Goal: Information Seeking & Learning: Compare options

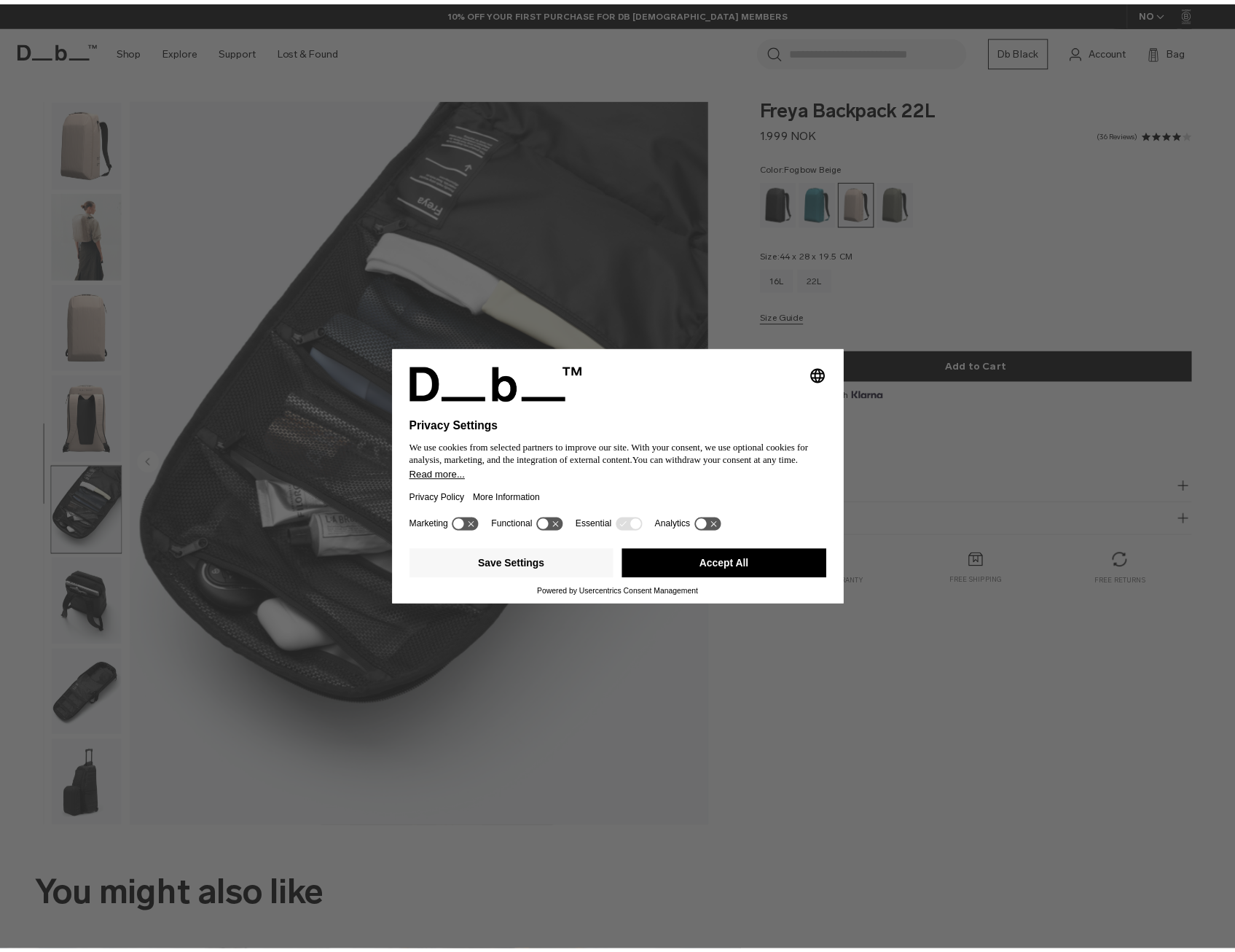
scroll to position [94, 0]
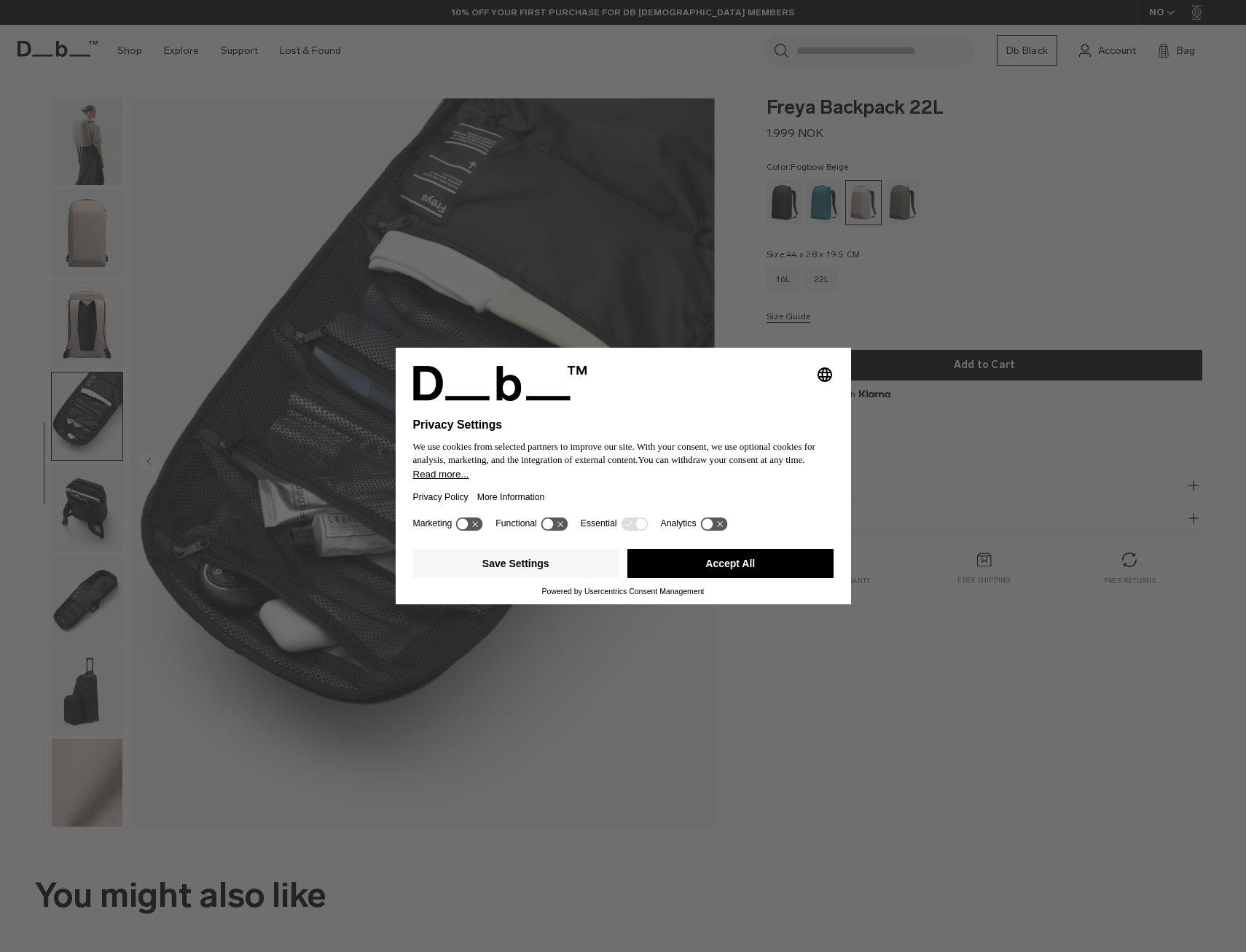
click at [761, 569] on button "Accept All" at bounding box center [730, 563] width 206 height 29
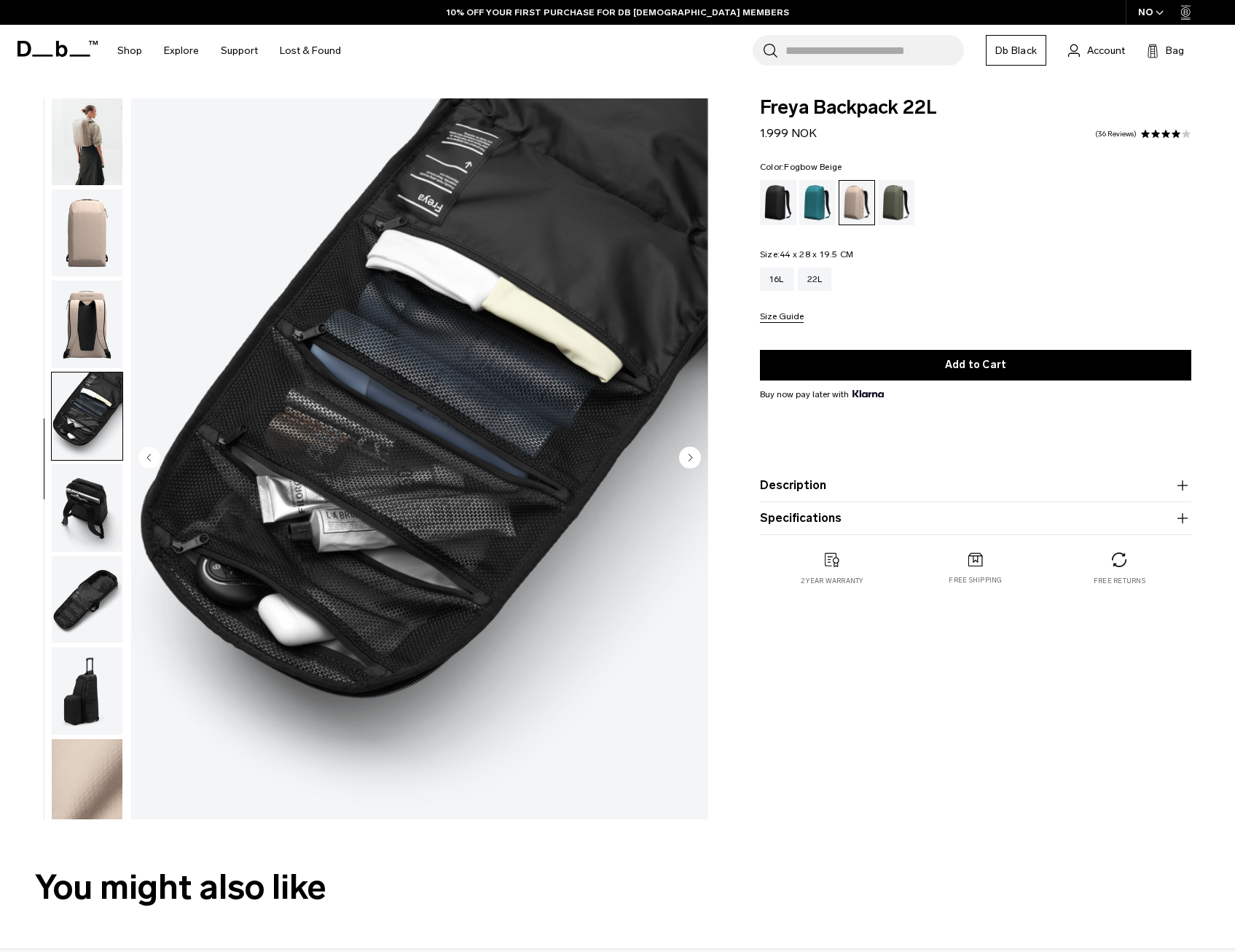
scroll to position [0, 0]
click at [72, 500] on img "button" at bounding box center [87, 508] width 71 height 88
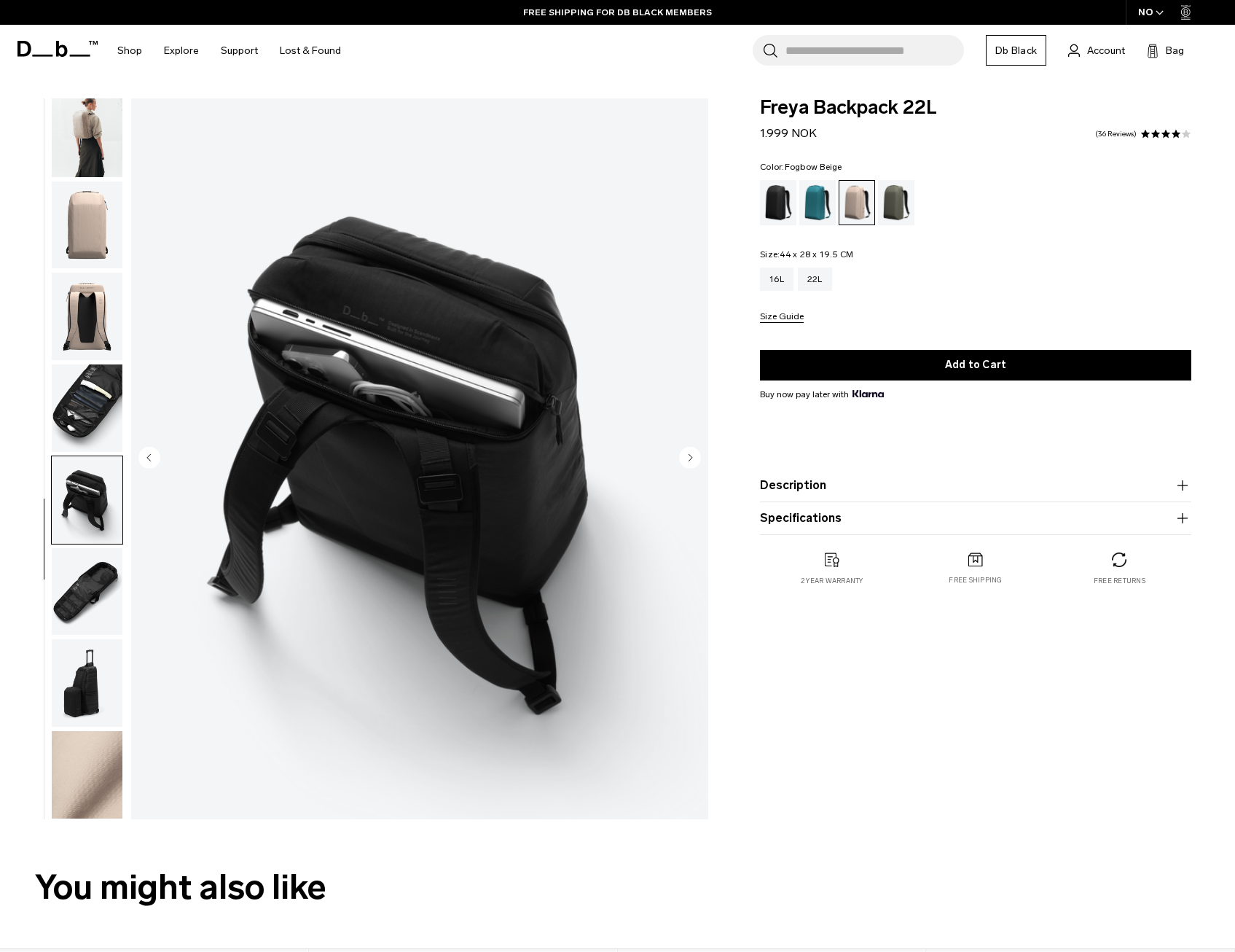
click at [87, 585] on img "button" at bounding box center [87, 591] width 71 height 88
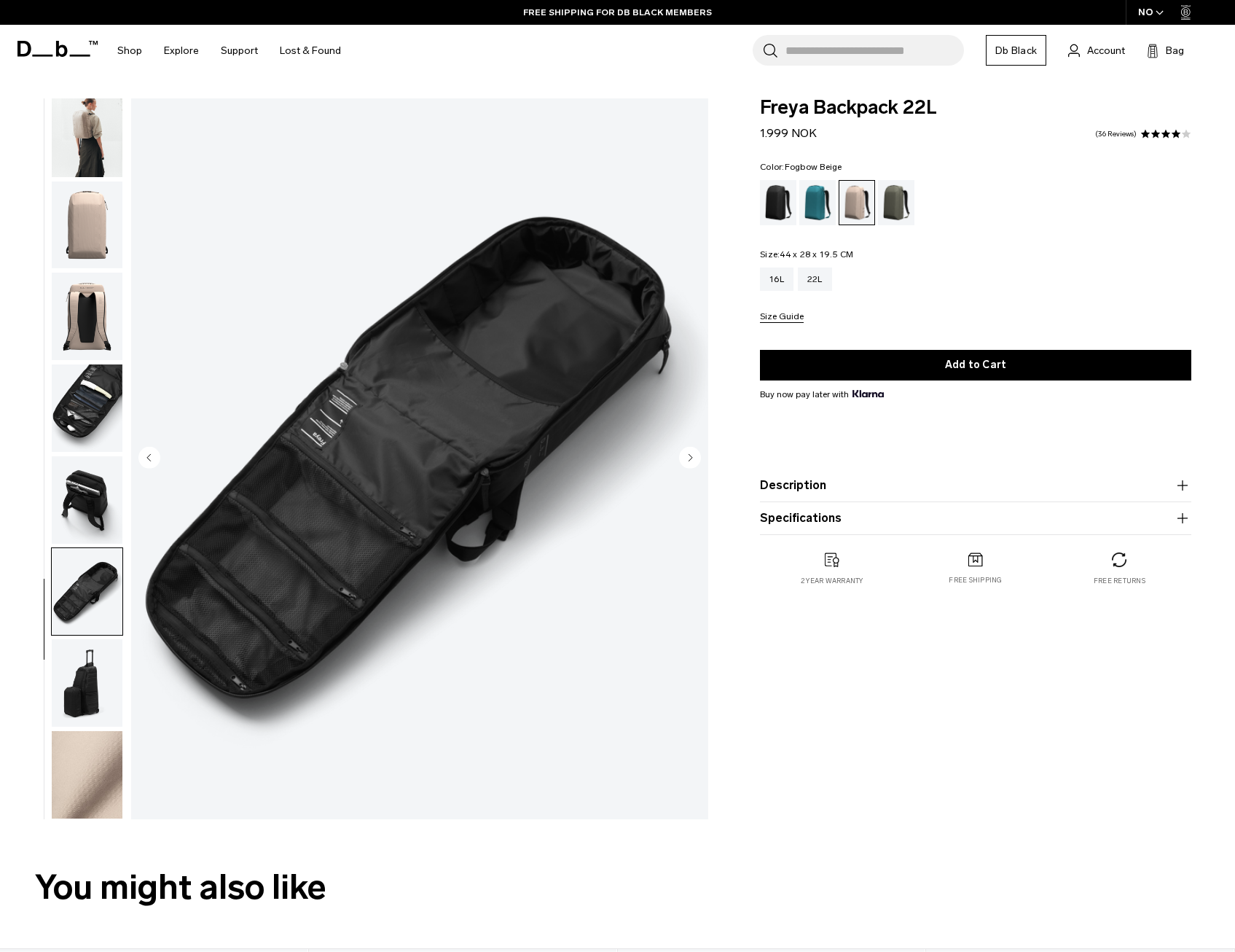
click at [94, 678] on img "button" at bounding box center [87, 683] width 71 height 88
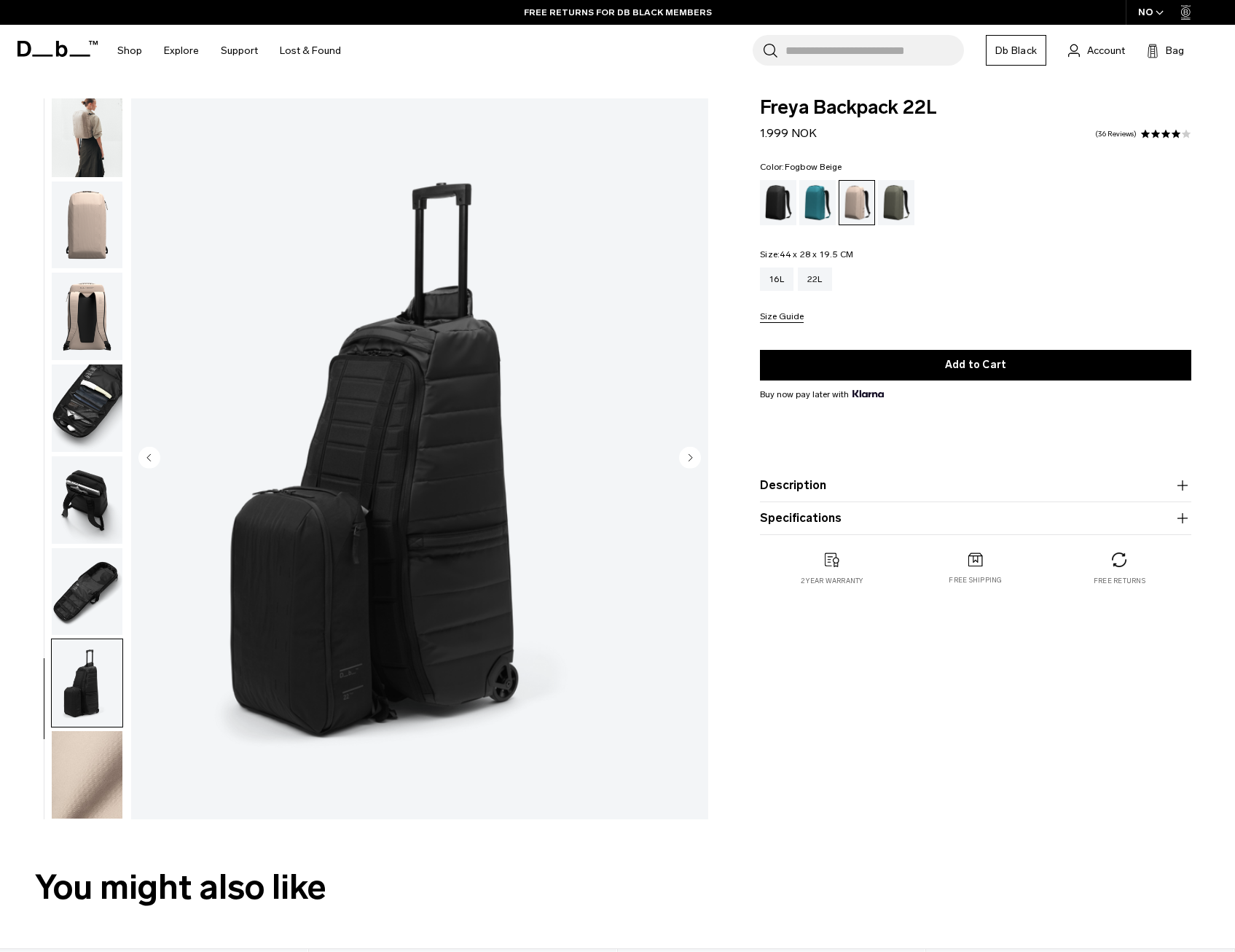
click at [83, 747] on img "button" at bounding box center [87, 774] width 71 height 88
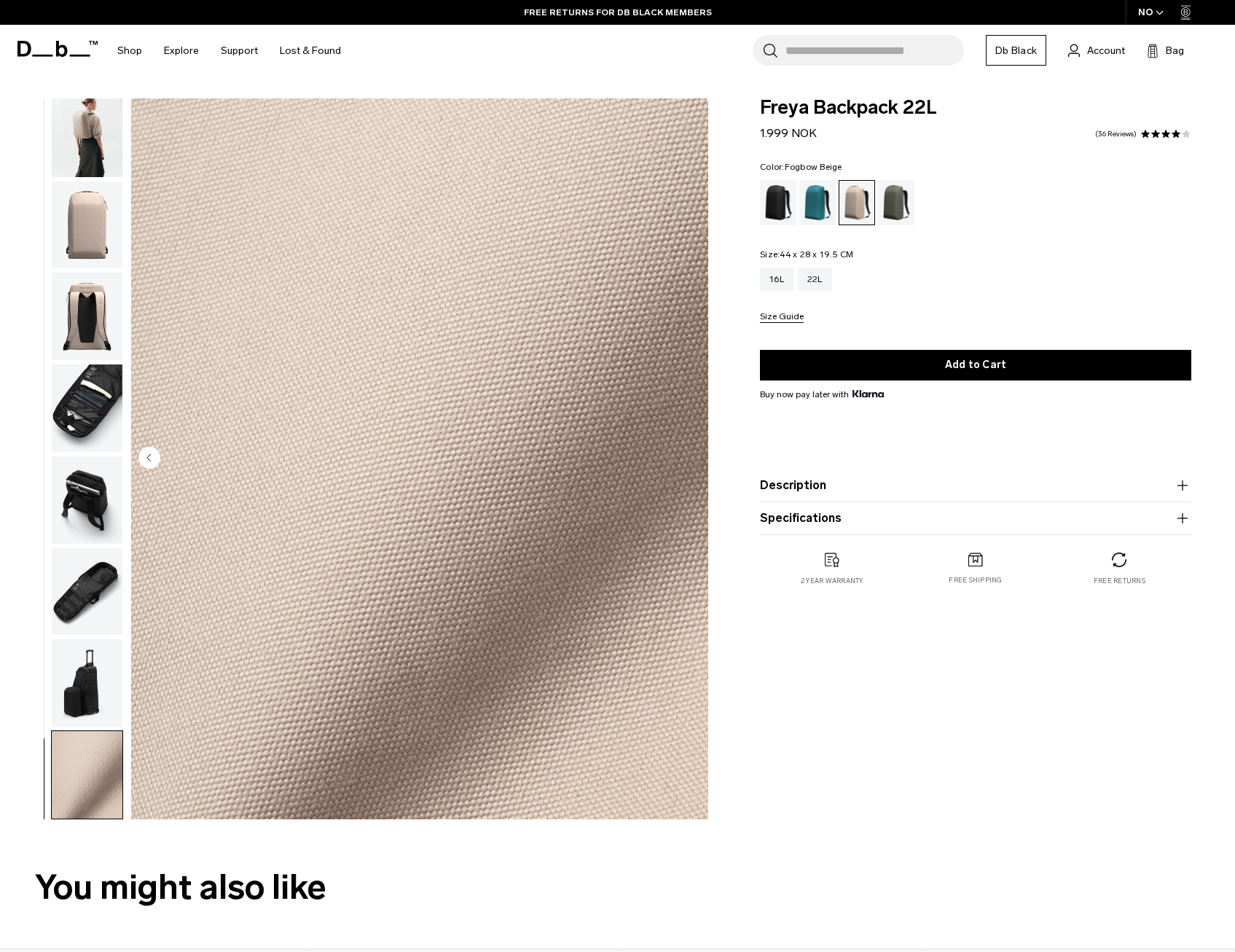
click at [83, 687] on img "button" at bounding box center [87, 683] width 71 height 88
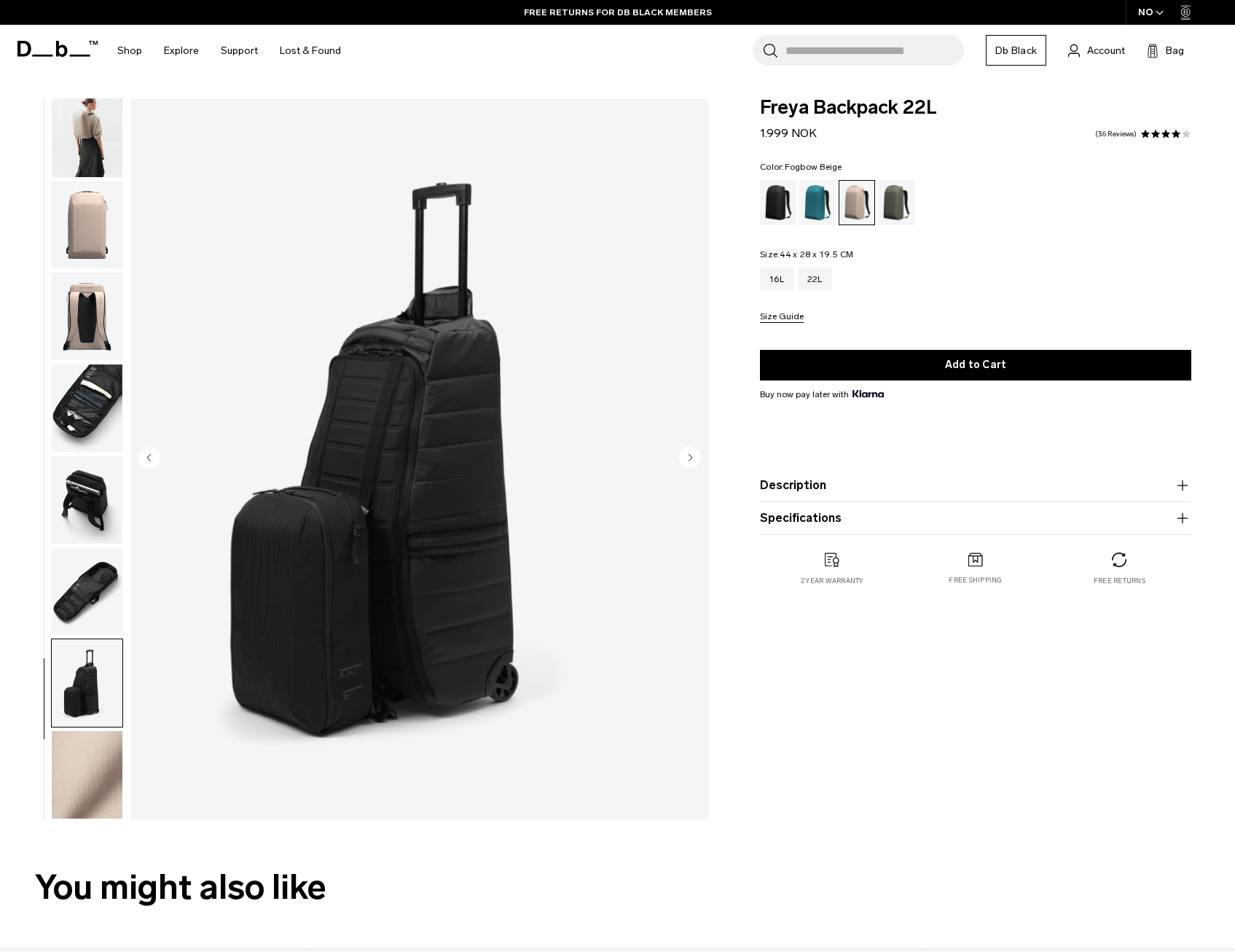
click at [91, 124] on img "button" at bounding box center [87, 133] width 71 height 88
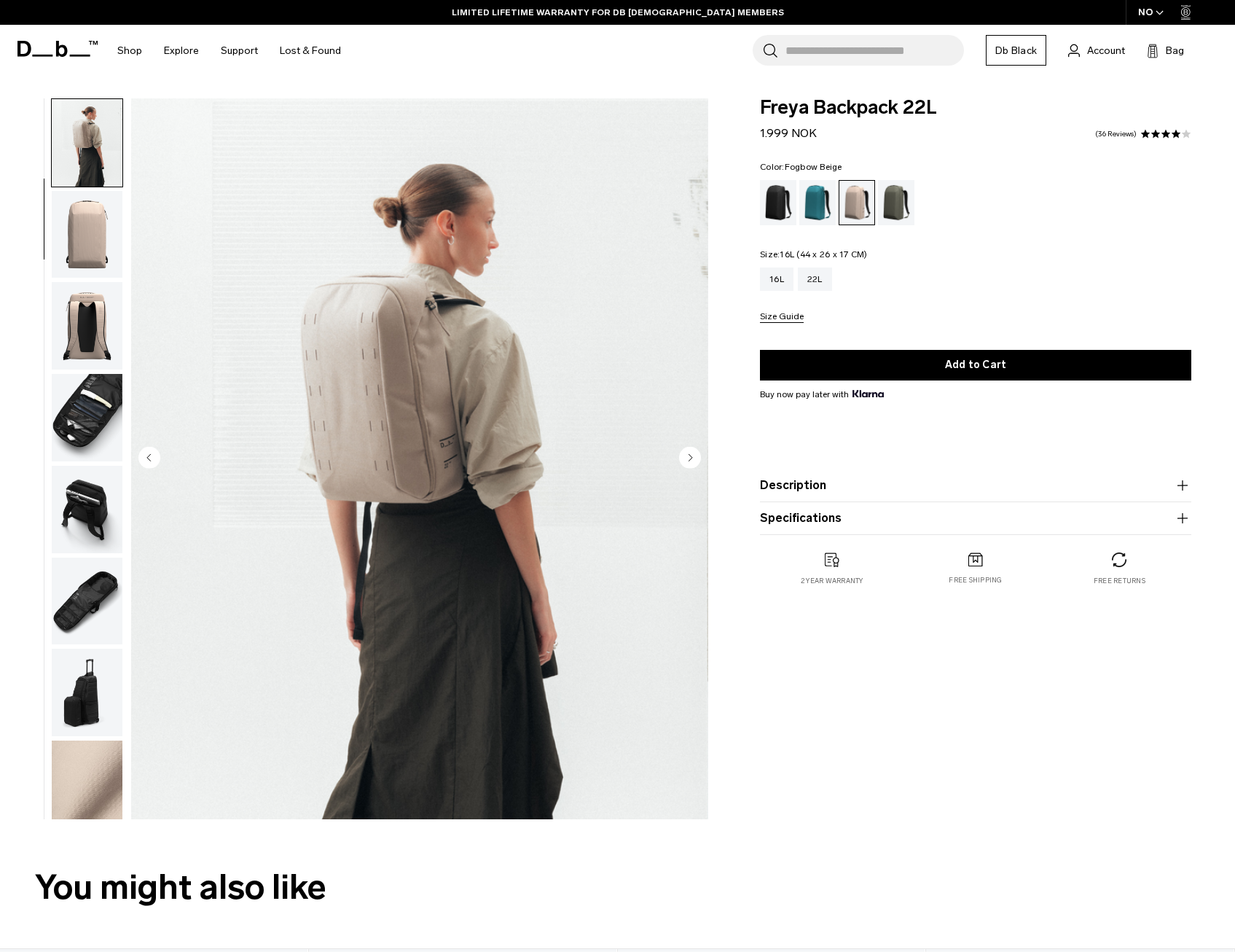
click at [779, 282] on div "16L" at bounding box center [777, 279] width 34 height 24
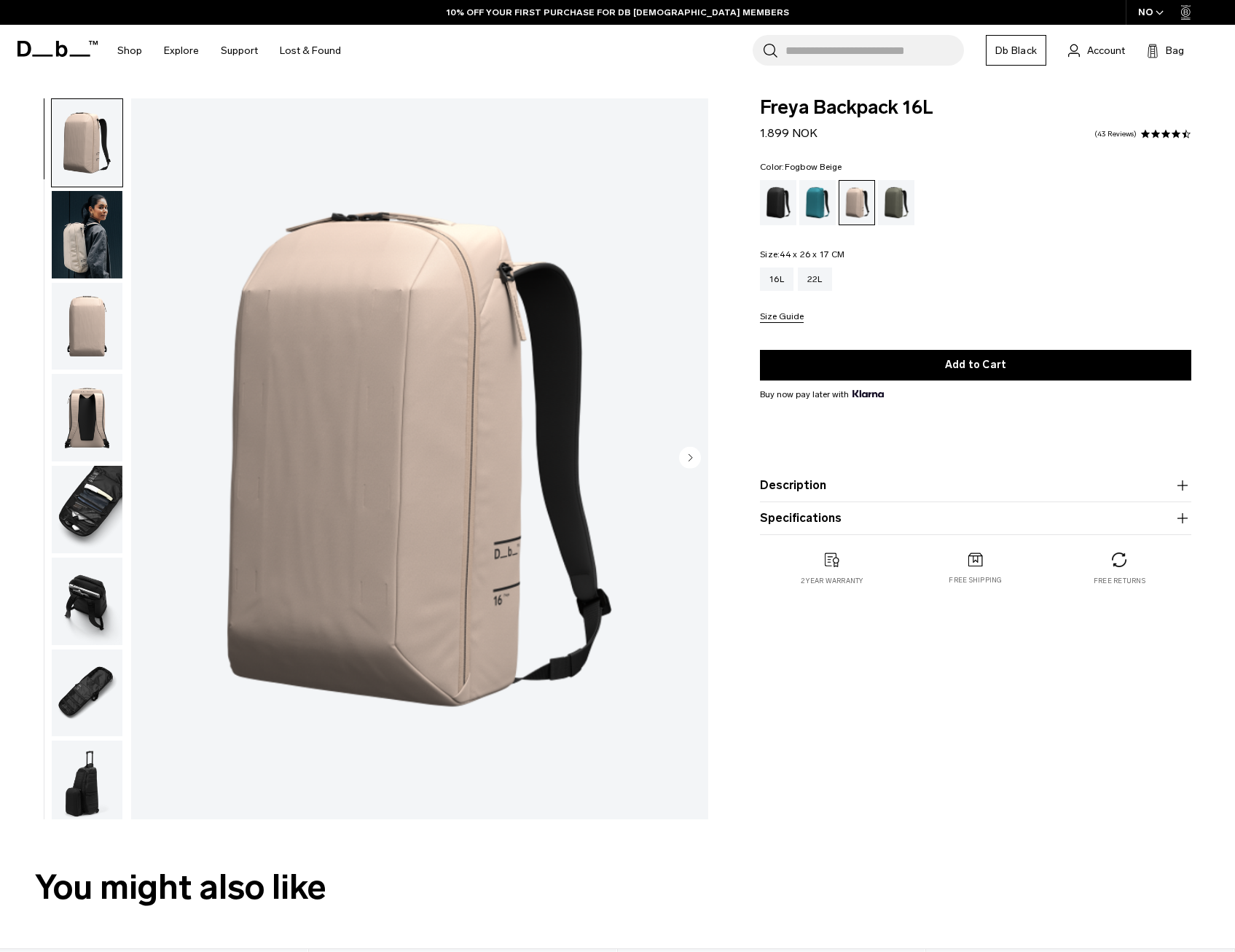
click at [80, 245] on img "button" at bounding box center [87, 235] width 71 height 88
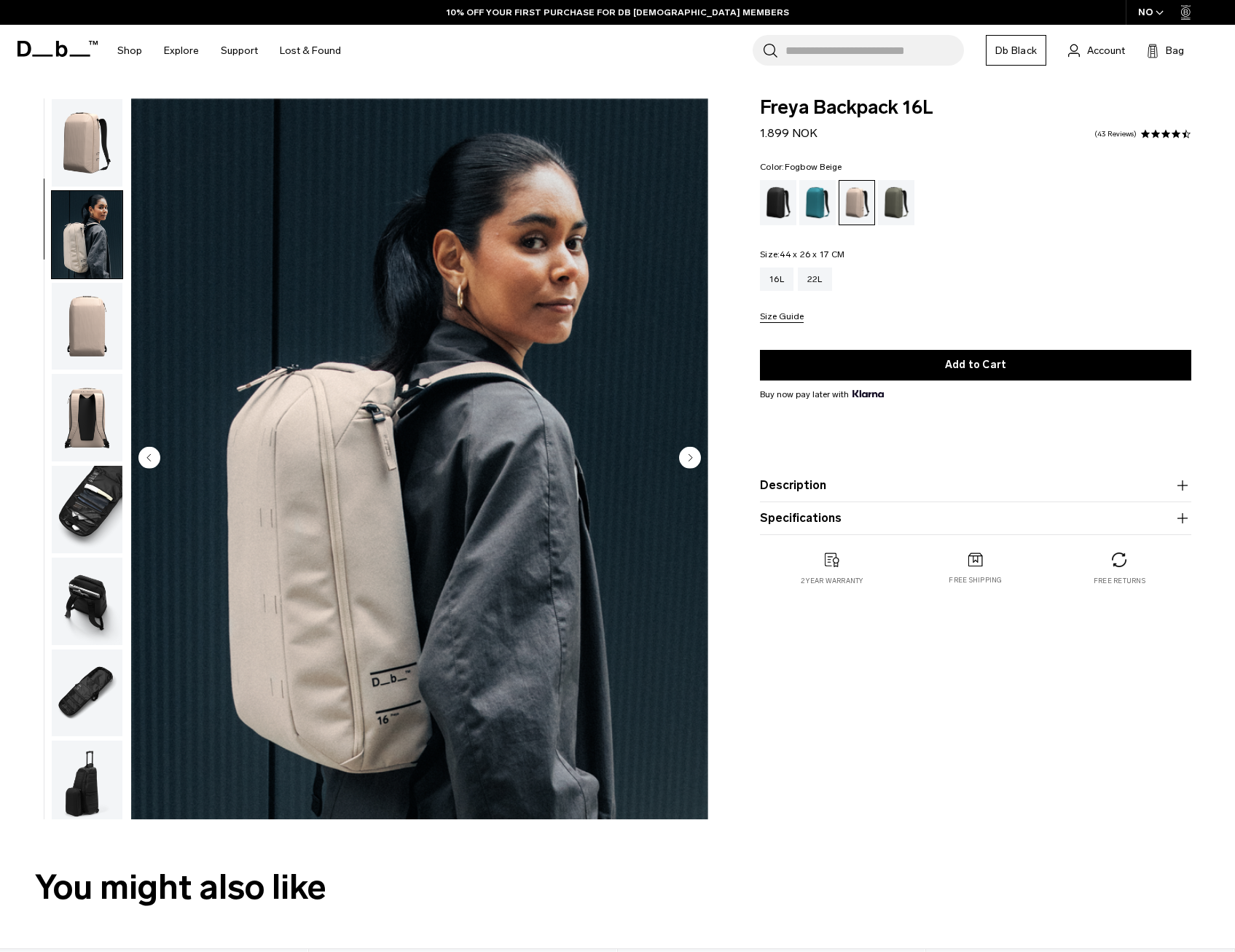
scroll to position [92, 0]
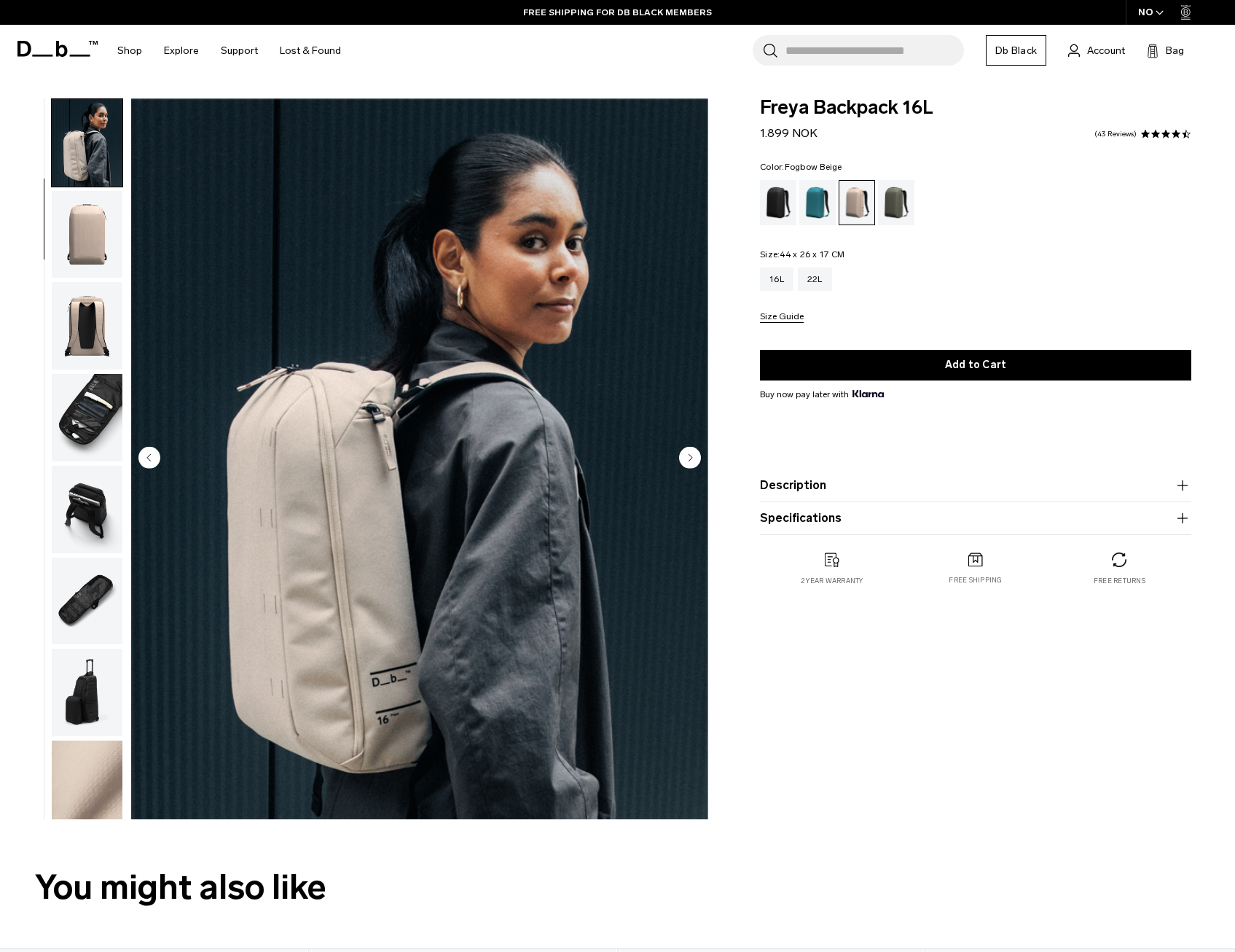
click at [87, 399] on img "button" at bounding box center [87, 418] width 71 height 88
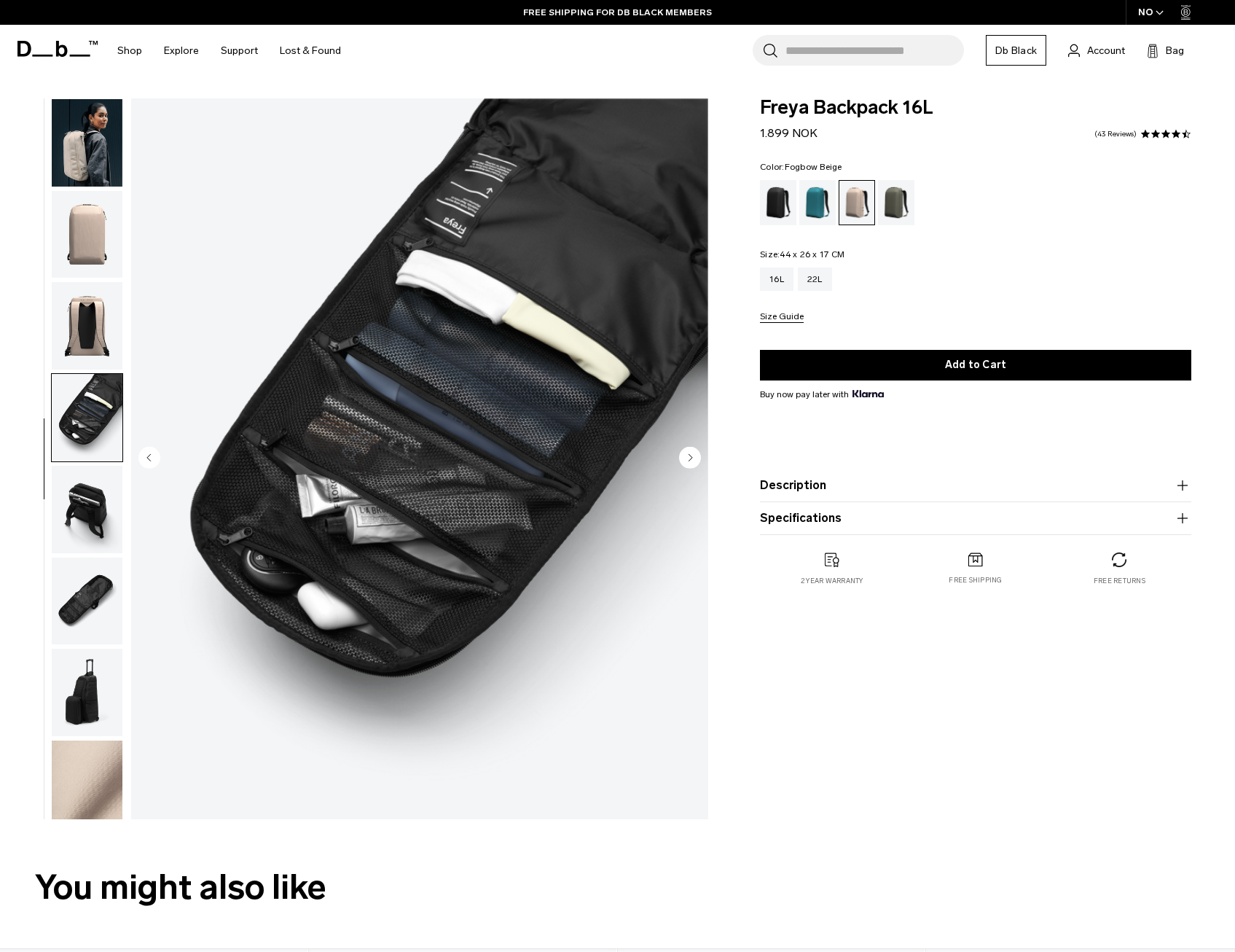
scroll to position [101, 0]
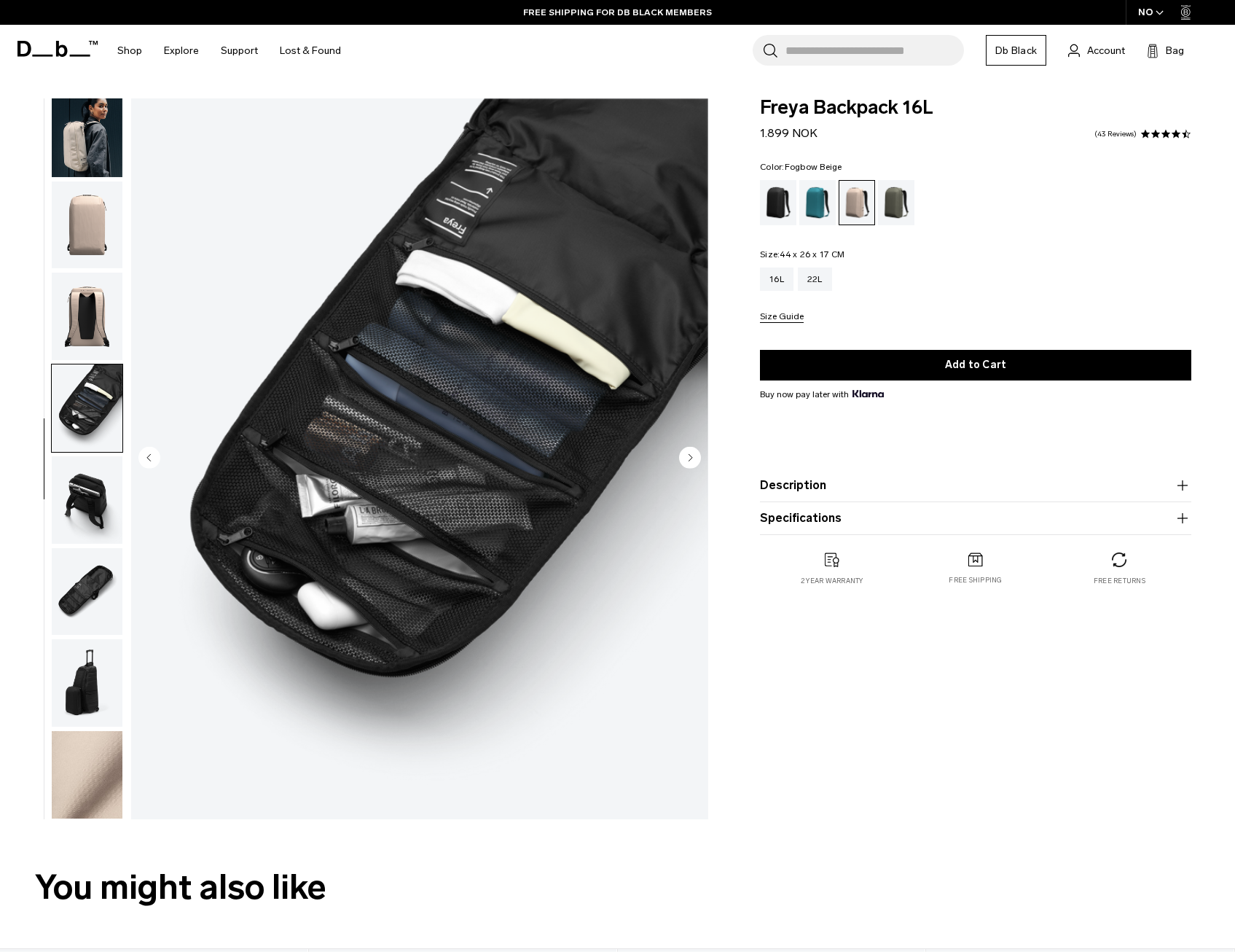
click at [87, 498] on img "button" at bounding box center [87, 500] width 71 height 88
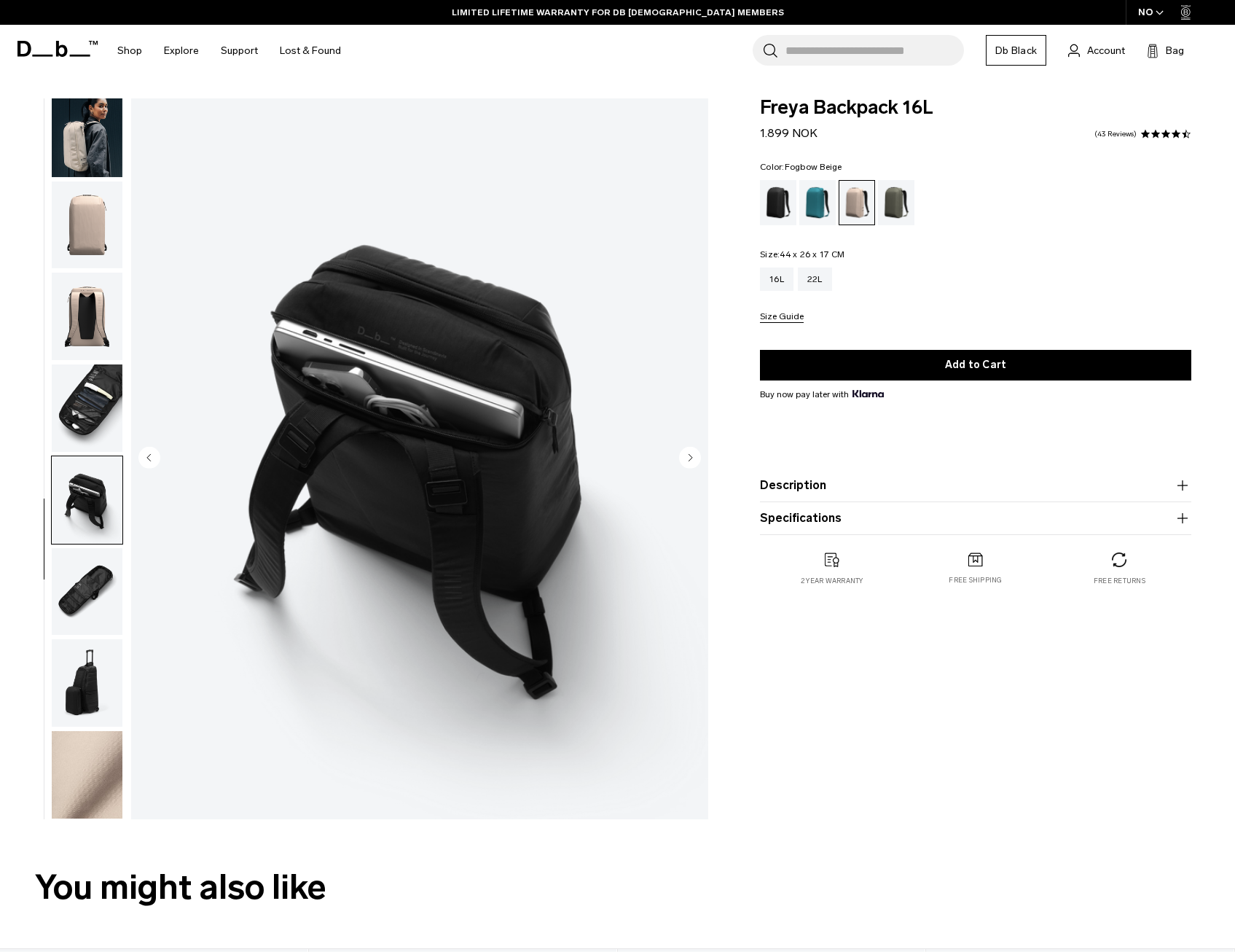
click at [79, 758] on img "button" at bounding box center [87, 774] width 71 height 88
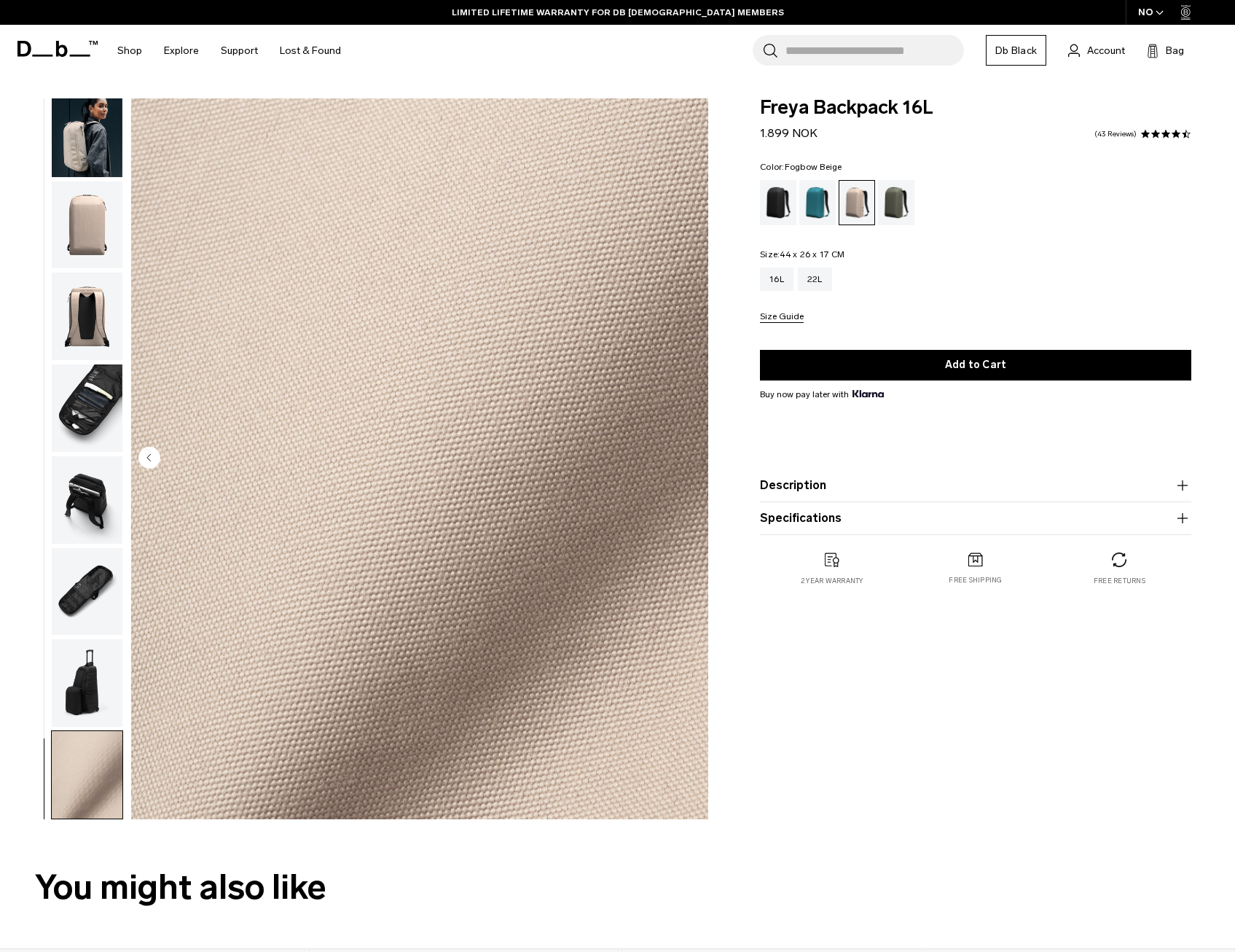
click at [152, 449] on circle "Previous slide" at bounding box center [149, 457] width 22 height 22
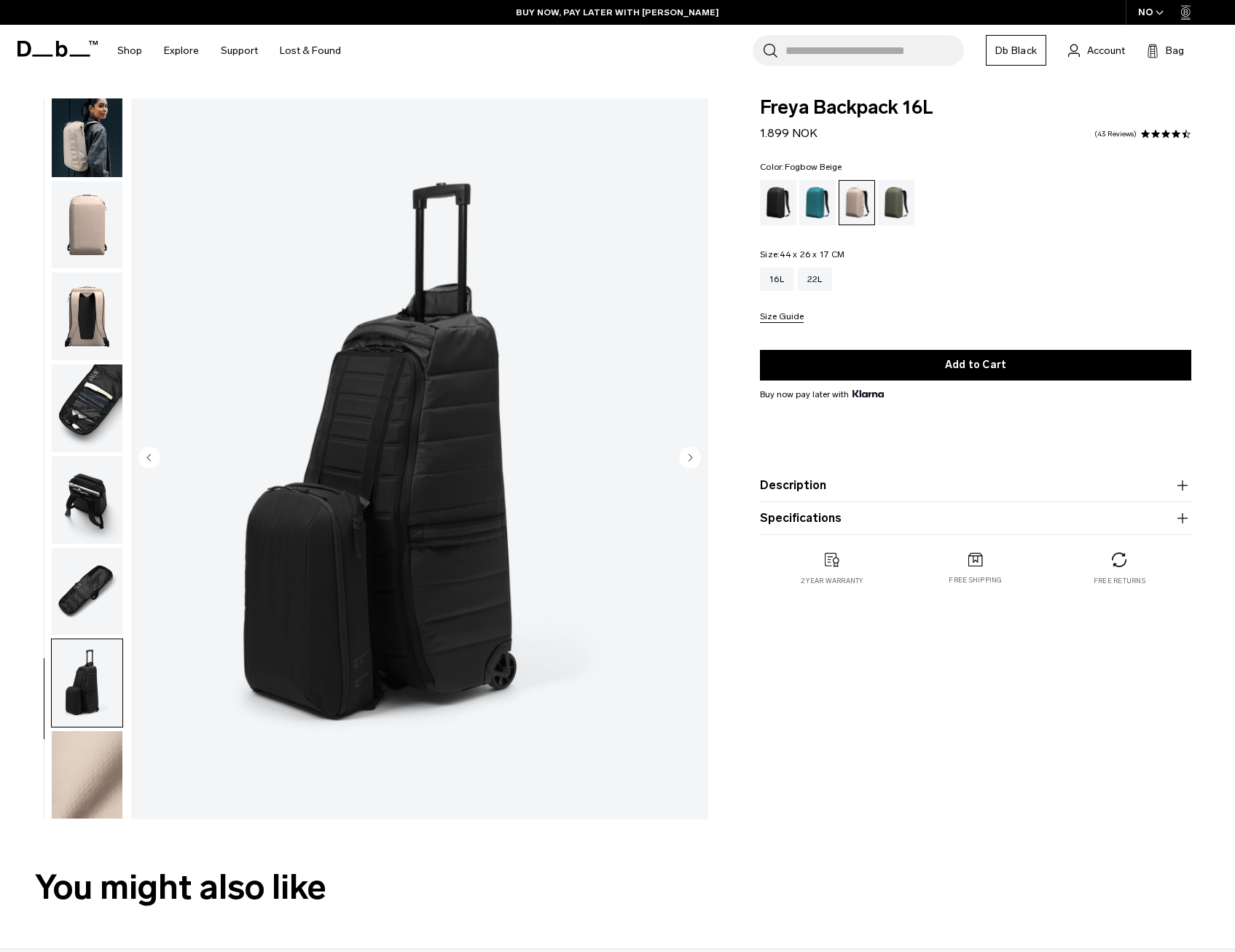
click at [152, 449] on circle "Previous slide" at bounding box center [149, 457] width 22 height 22
